Goal: Task Accomplishment & Management: Manage account settings

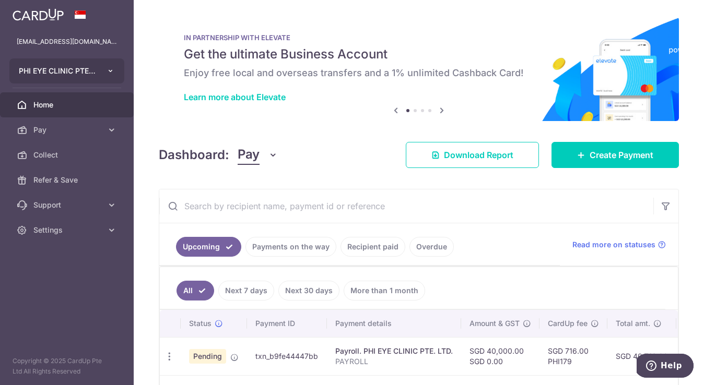
click at [98, 71] on button "PHI EYE CLINIC PTE. LTD. PHI EYE CLINIC PTE. LTD." at bounding box center [66, 70] width 115 height 25
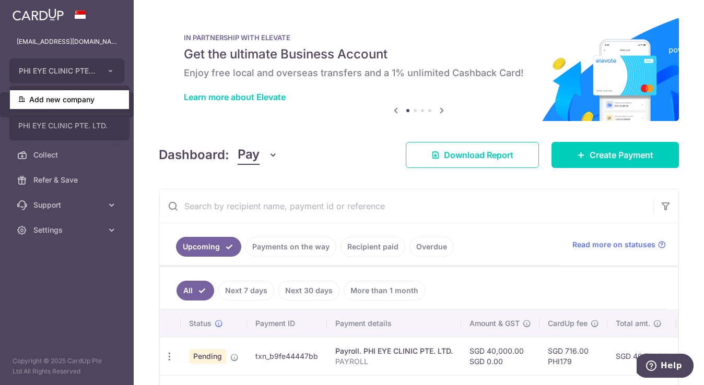
click at [99, 108] on link "Add new company" at bounding box center [69, 99] width 119 height 19
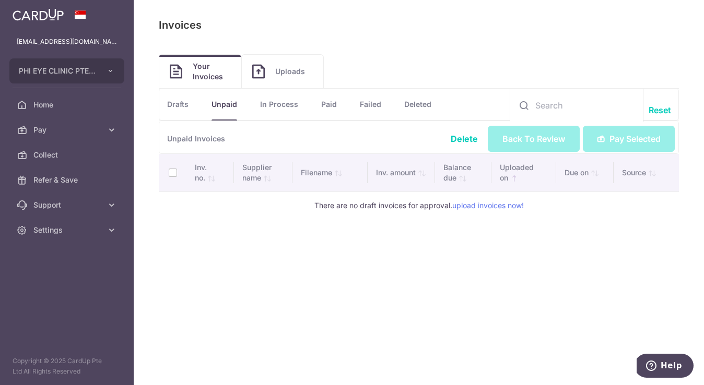
click at [283, 72] on span "Uploads" at bounding box center [294, 71] width 38 height 10
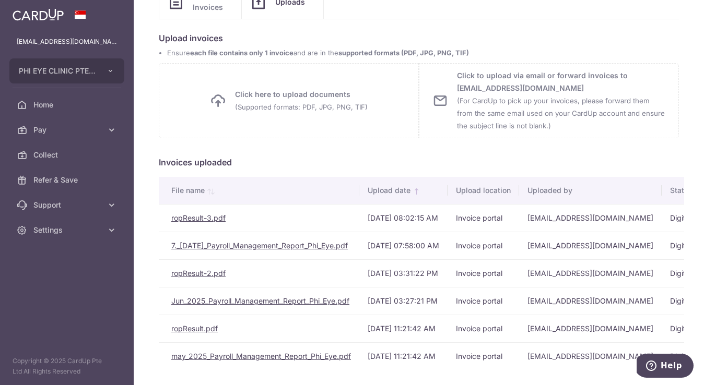
scroll to position [78, 0]
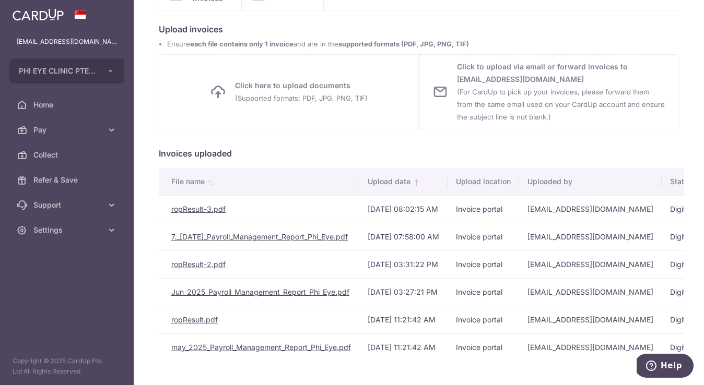
click at [226, 84] on span "Click here to upload documents (Supported formats: PDF, JPG, PNG, TIF) Uploadin…" at bounding box center [289, 91] width 158 height 25
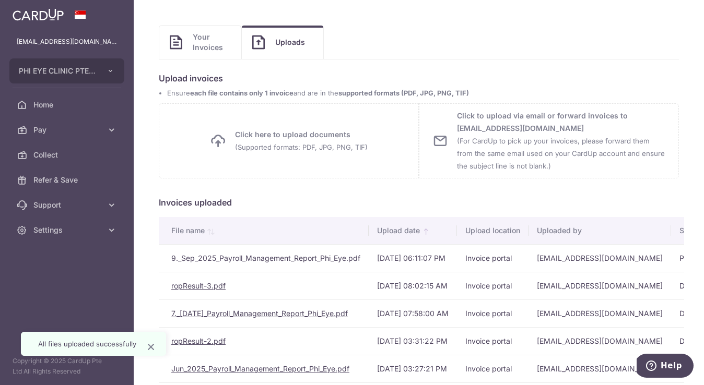
scroll to position [0, 0]
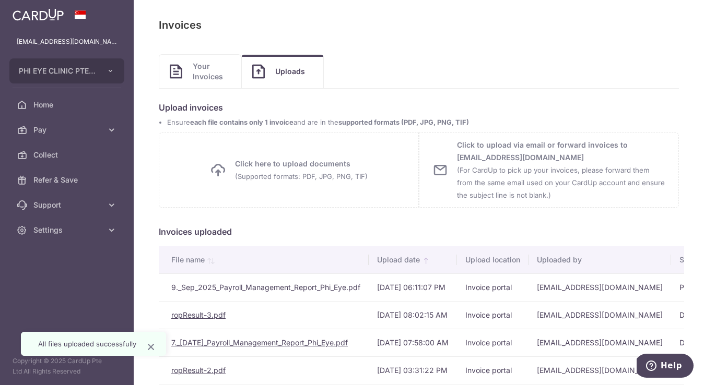
click at [205, 80] on span "Your Invoices" at bounding box center [212, 71] width 38 height 21
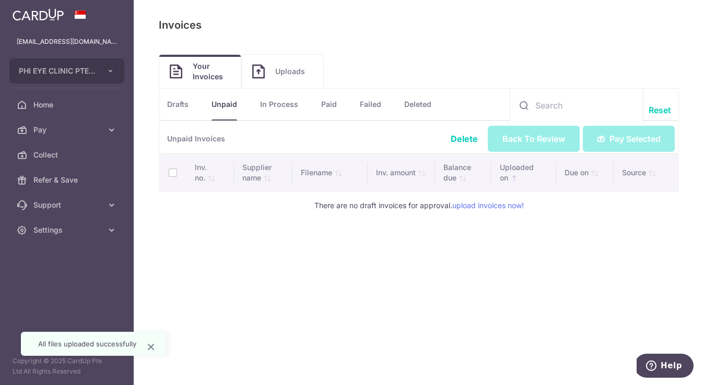
click at [290, 73] on span "Uploads" at bounding box center [294, 71] width 38 height 10
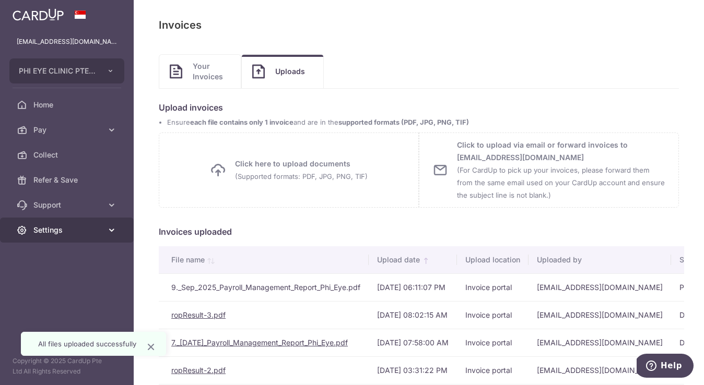
click at [115, 237] on link "Settings" at bounding box center [67, 230] width 134 height 25
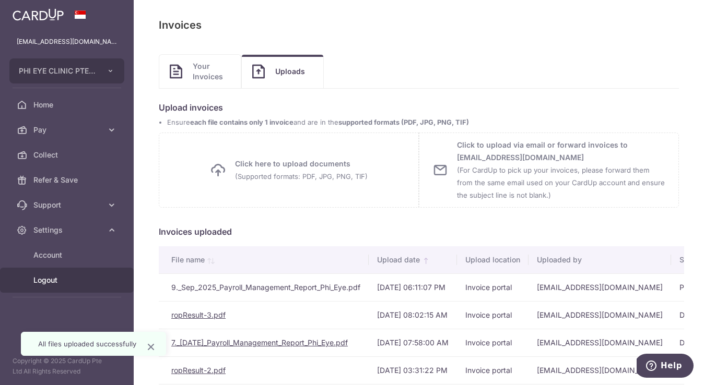
click at [64, 287] on link "Logout" at bounding box center [67, 280] width 134 height 25
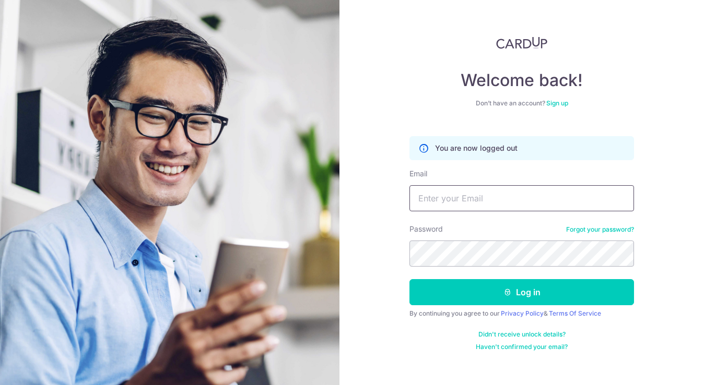
type input "Ovdrphi@gmail.com"
click at [521, 292] on button "Log in" at bounding box center [521, 292] width 224 height 26
